Goal: Check status

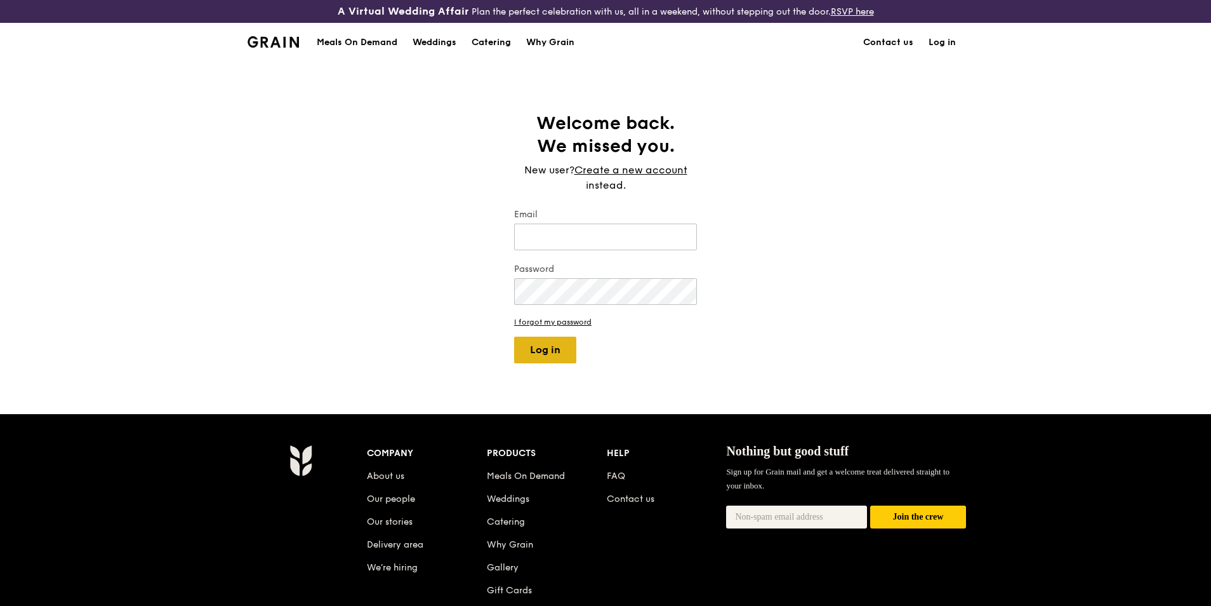
type input "[PERSON_NAME][EMAIL_ADDRESS][DOMAIN_NAME]"
click at [561, 351] on button "Log in" at bounding box center [545, 349] width 62 height 27
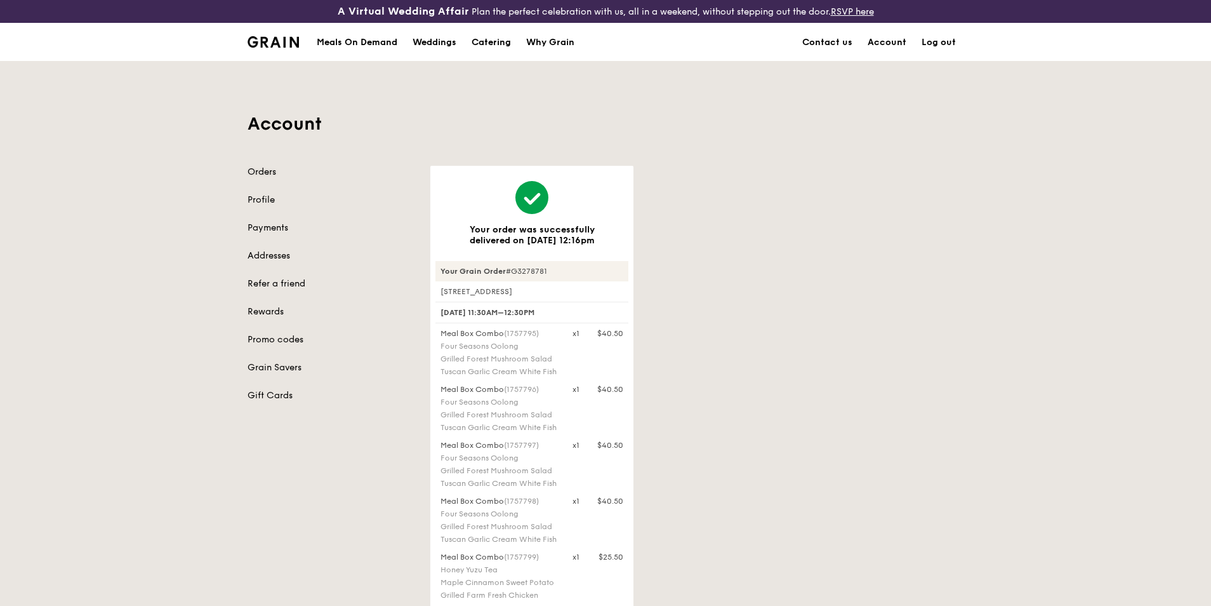
click at [260, 176] on link "Orders" at bounding box center [332, 172] width 168 height 13
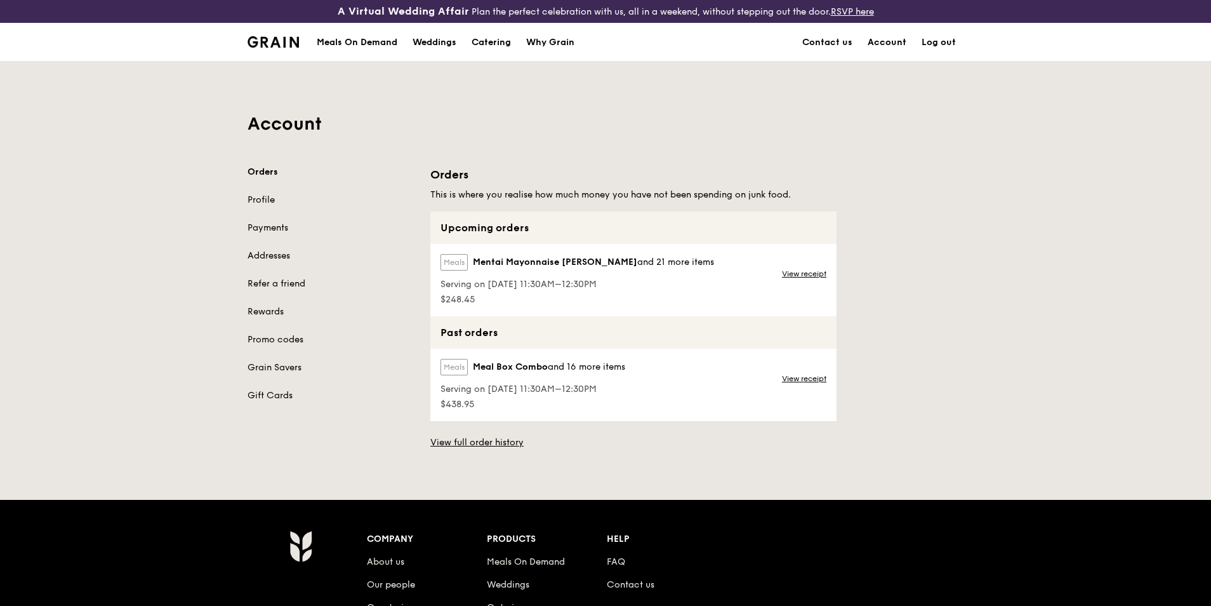
click at [459, 257] on label "Meals" at bounding box center [454, 262] width 27 height 17
click at [472, 269] on div "Meals Mentai Mayonnaise Aburi Salmon and 21 more items" at bounding box center [578, 265] width 274 height 22
click at [484, 237] on div "Upcoming orders" at bounding box center [633, 227] width 406 height 32
click at [792, 272] on link "View receipt" at bounding box center [804, 274] width 44 height 10
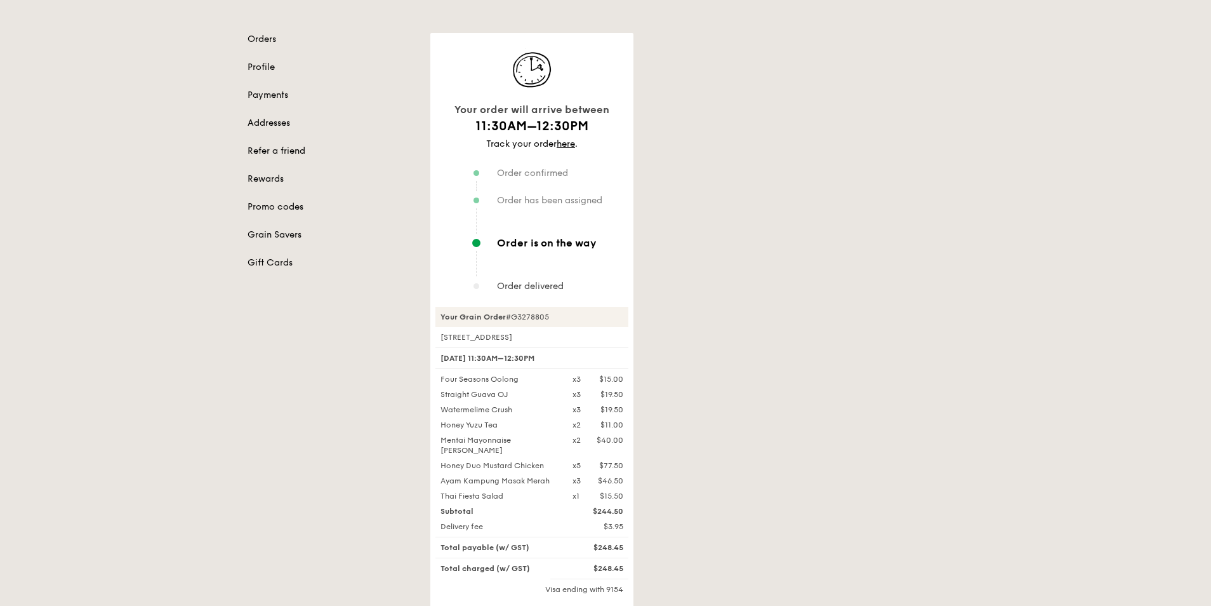
scroll to position [133, 0]
click at [731, 283] on div "Your order will arrive between 11:30AM–12:30PM Track your order here . Order co…" at bounding box center [697, 363] width 549 height 663
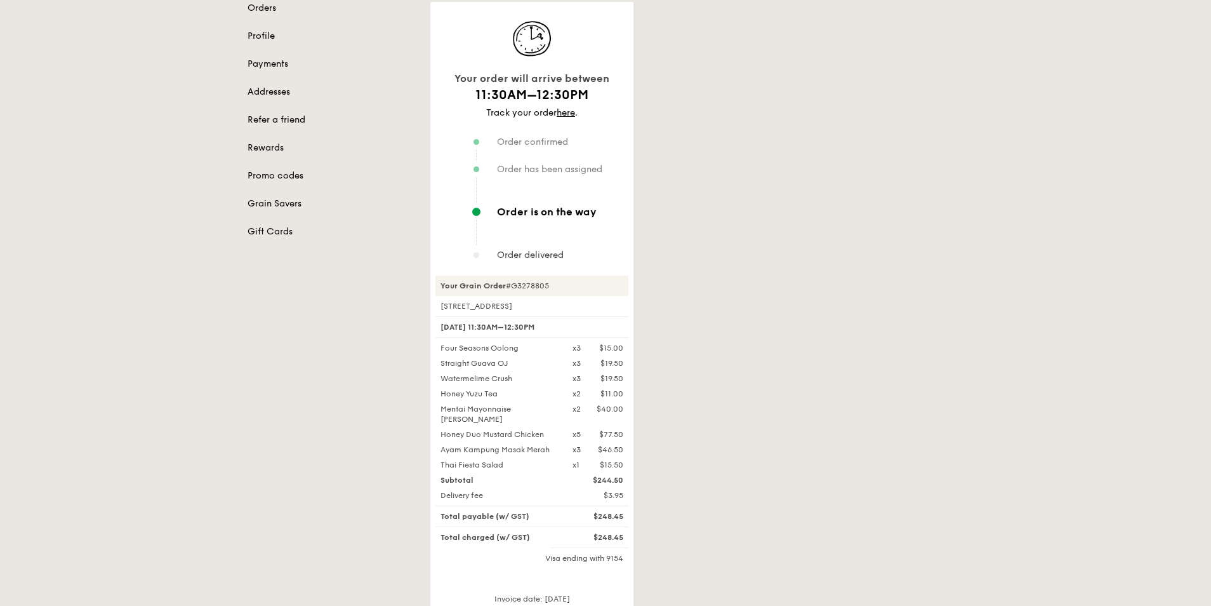
scroll to position [164, 0]
click at [562, 206] on span "Order is on the way" at bounding box center [547, 211] width 100 height 11
